Goal: Information Seeking & Learning: Learn about a topic

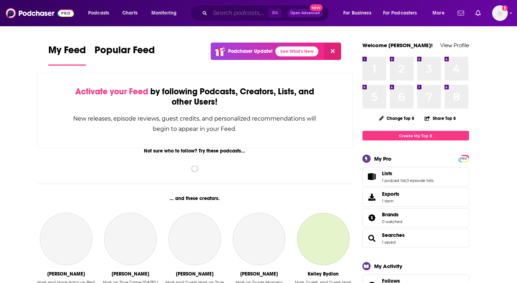
click at [232, 7] on input "Search podcasts, credits, & more..." at bounding box center [239, 12] width 58 height 11
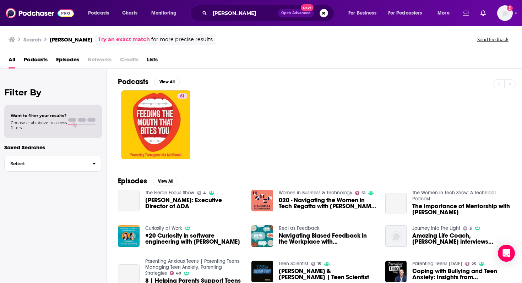
click at [237, 3] on div "Podcasts Charts Monitoring [PERSON_NAME] Open Advanced New For Business For Pod…" at bounding box center [261, 13] width 522 height 26
click at [237, 9] on input "[PERSON_NAME]" at bounding box center [244, 12] width 68 height 11
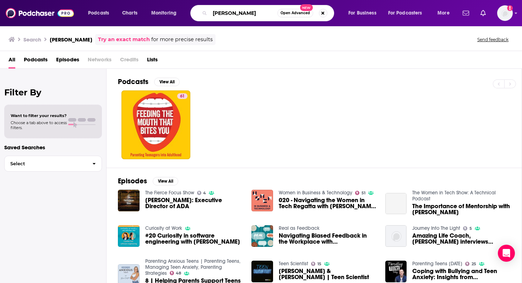
click at [237, 9] on input "[PERSON_NAME]" at bounding box center [243, 12] width 67 height 11
paste input "The Software Leaders Uncensored Podcast"
type input "The Software Leaders Uncensored Podcast"
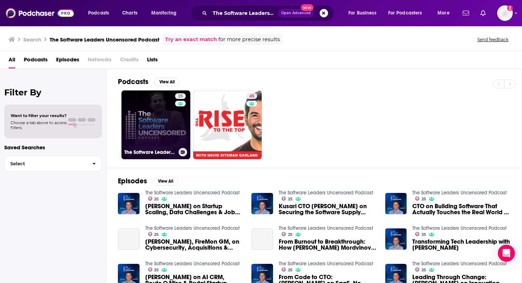
click at [173, 130] on link "25 The Software Leaders Uncensored Podcast" at bounding box center [155, 125] width 69 height 69
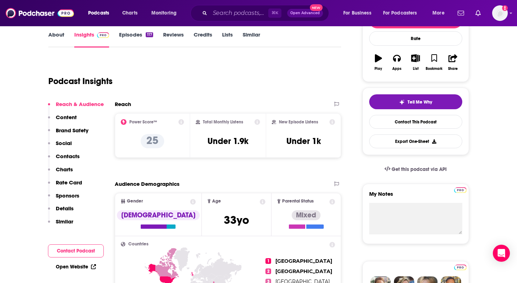
scroll to position [107, 0]
